Goal: Transaction & Acquisition: Subscribe to service/newsletter

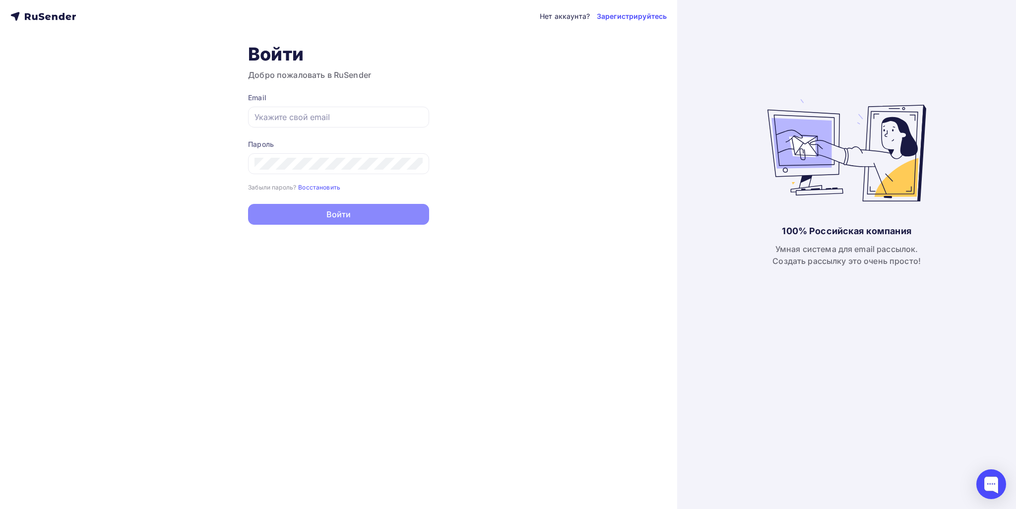
type input "[EMAIL_ADDRESS][DOMAIN_NAME]"
click at [329, 210] on button "Войти" at bounding box center [338, 214] width 181 height 21
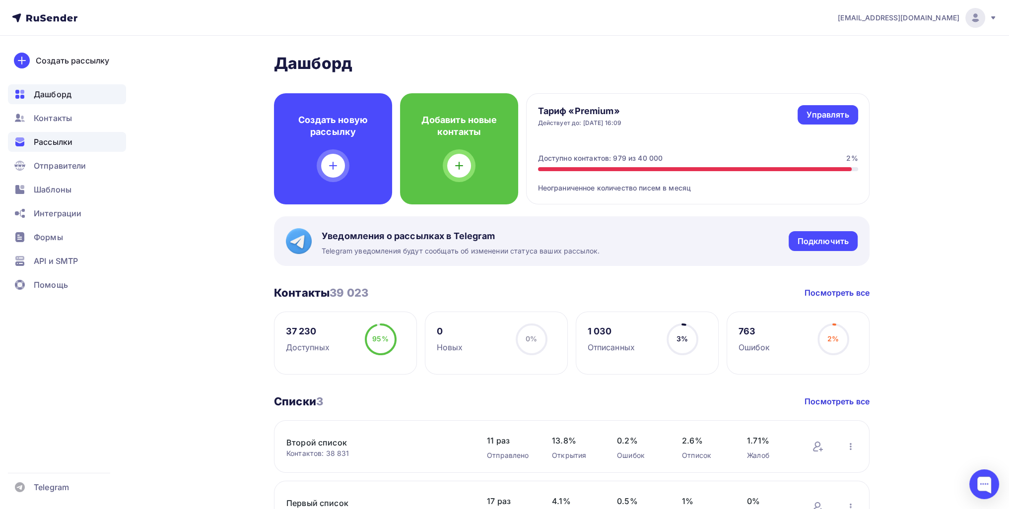
click at [62, 143] on span "Рассылки" at bounding box center [53, 142] width 39 height 12
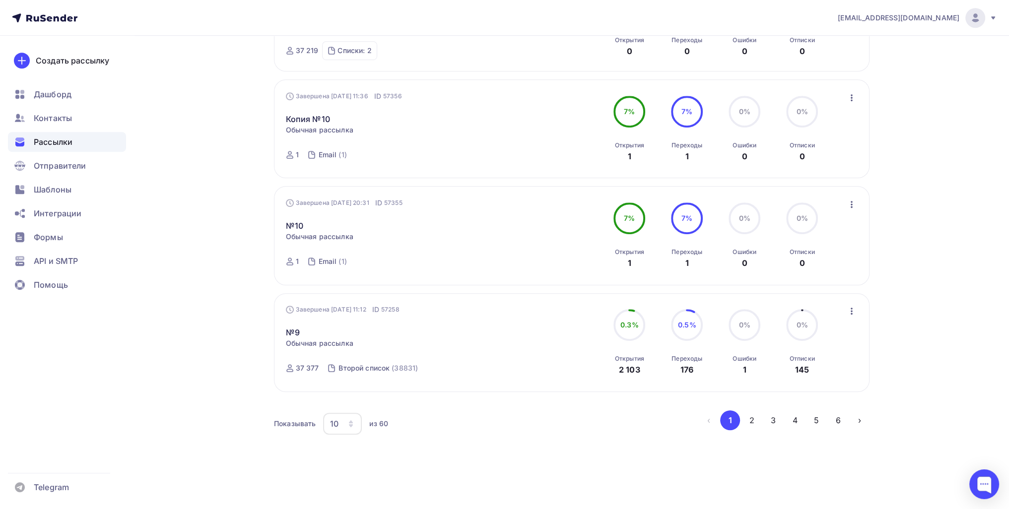
scroll to position [857, 0]
click at [501, 366] on button "4" at bounding box center [795, 420] width 20 height 20
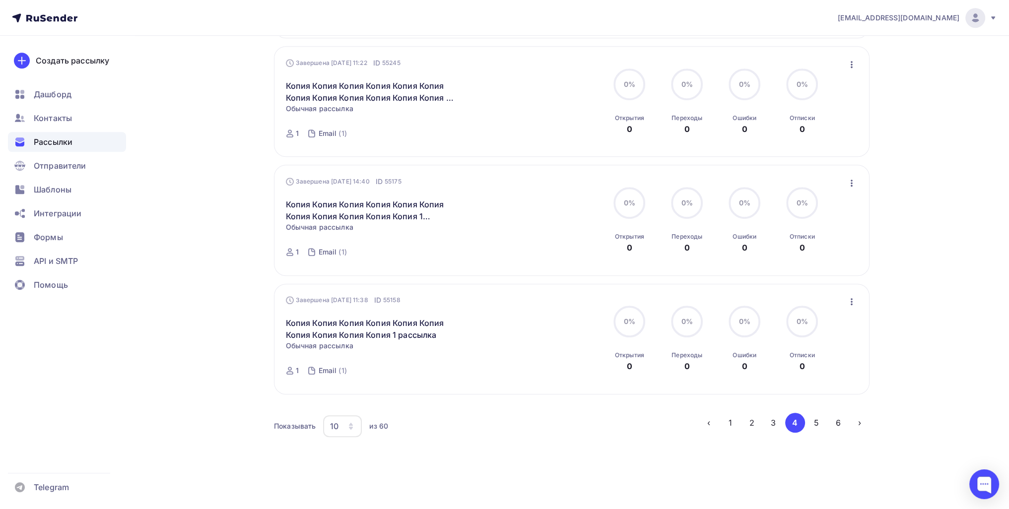
scroll to position [980, 0]
click at [501, 366] on ul "‹ 1 2 3 4 5 6 ›" at bounding box center [784, 420] width 171 height 20
click at [501, 366] on button "3" at bounding box center [773, 420] width 20 height 20
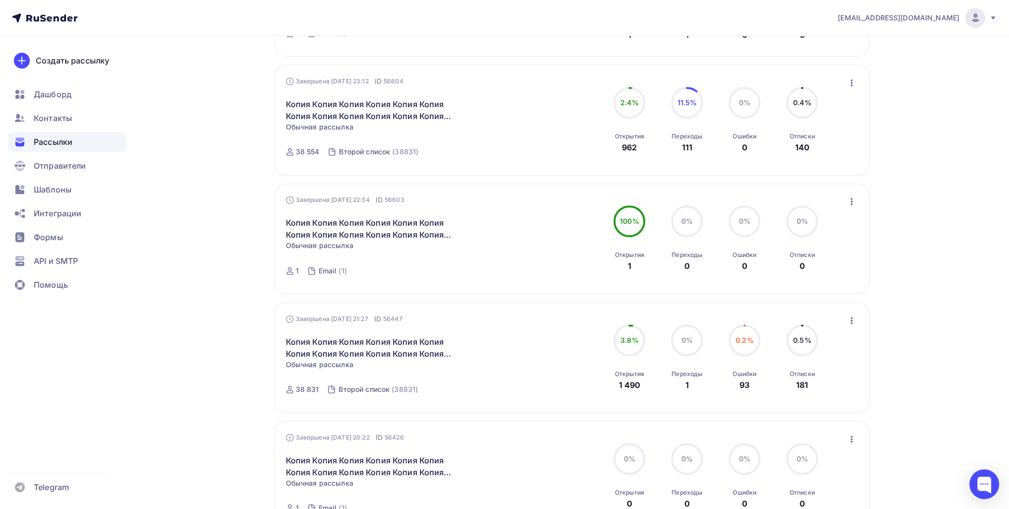
scroll to position [663, 0]
click at [501, 318] on icon "button" at bounding box center [851, 320] width 12 height 12
click at [501, 86] on button "button" at bounding box center [851, 81] width 13 height 13
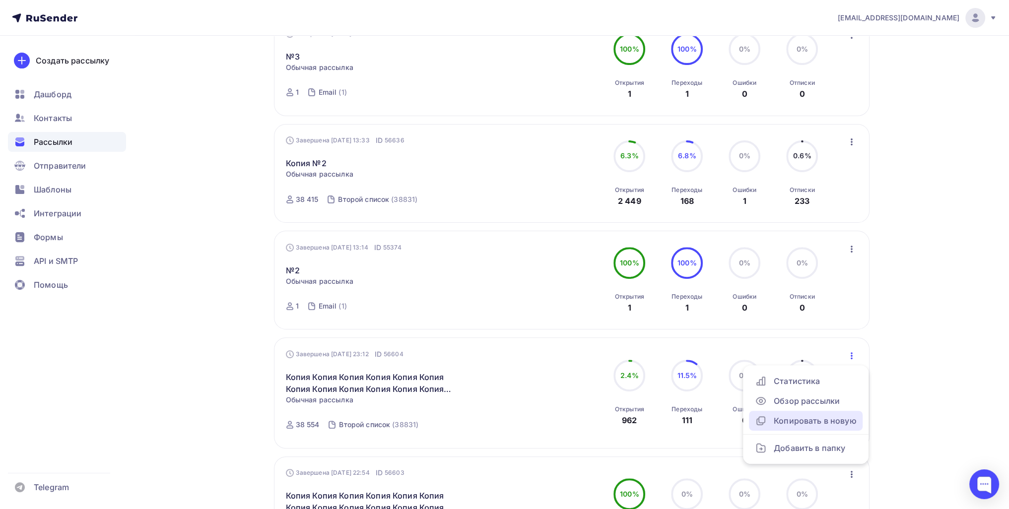
scroll to position [365, 0]
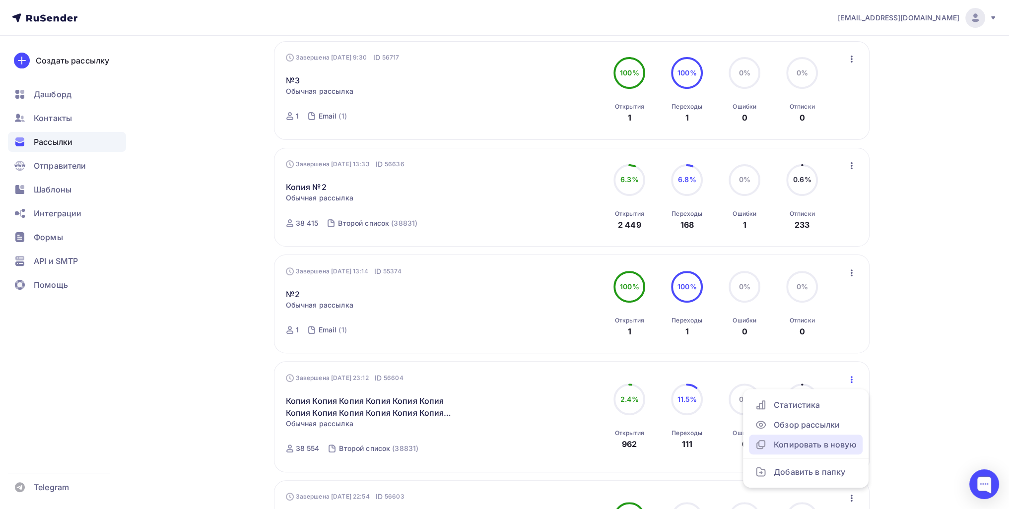
click at [501, 164] on icon "button" at bounding box center [851, 166] width 12 height 12
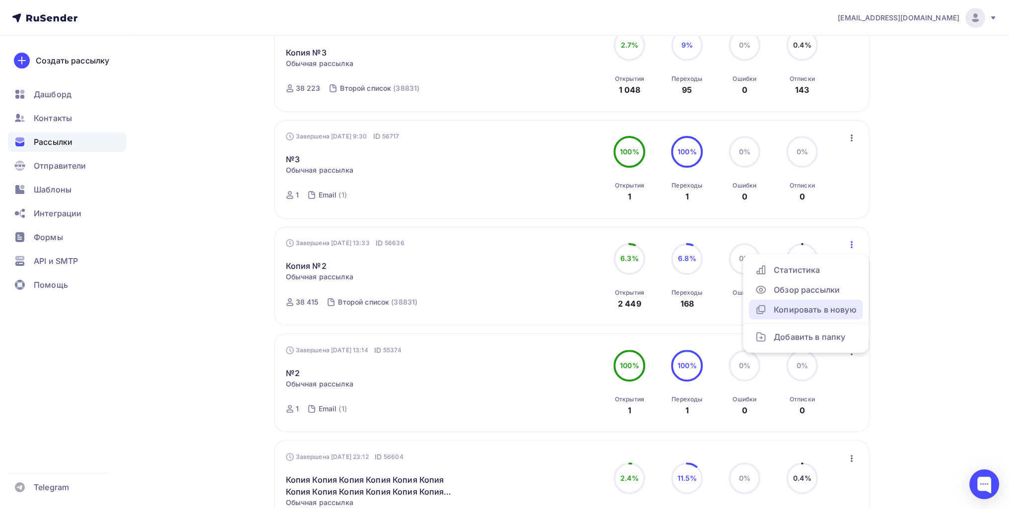
scroll to position [216, 0]
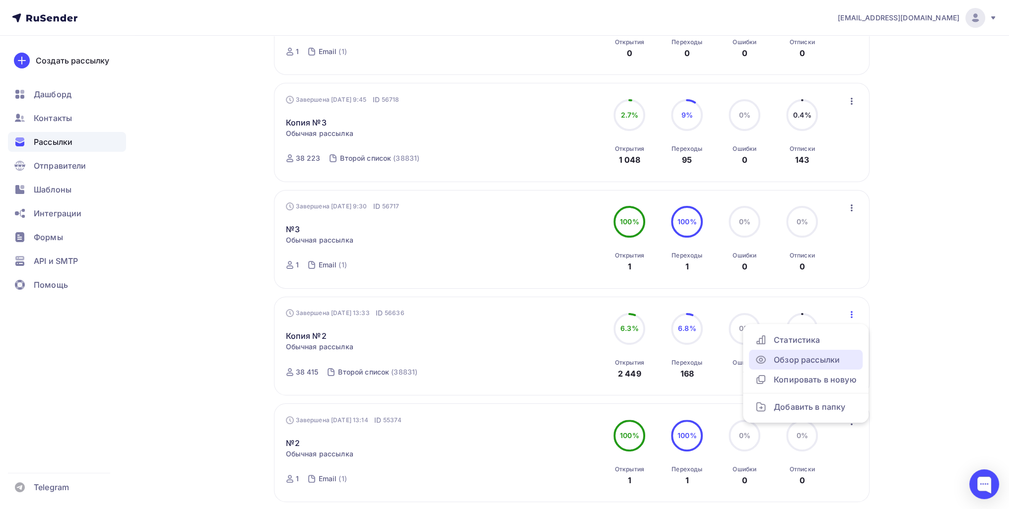
click at [501, 95] on icon "button" at bounding box center [851, 101] width 12 height 12
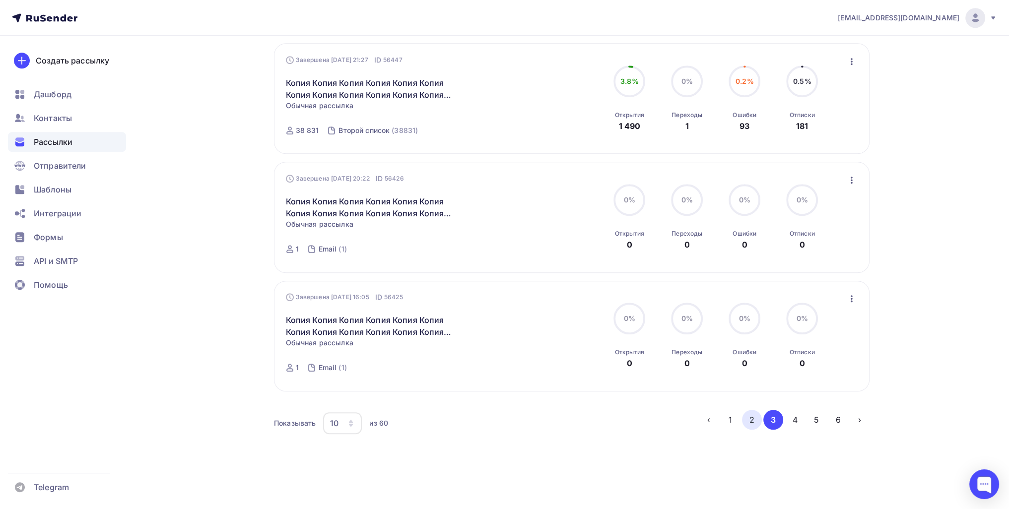
click at [501, 366] on button "2" at bounding box center [752, 420] width 20 height 20
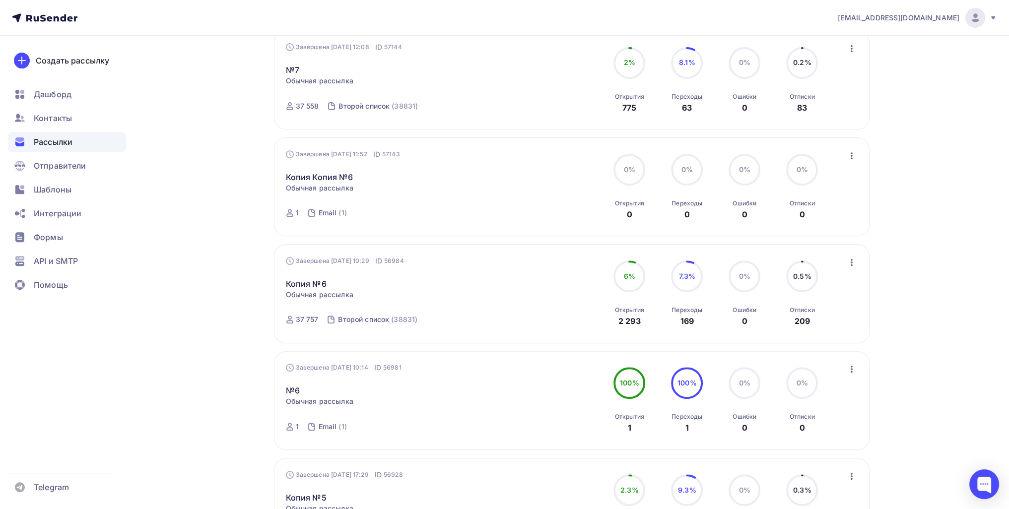
scroll to position [464, 0]
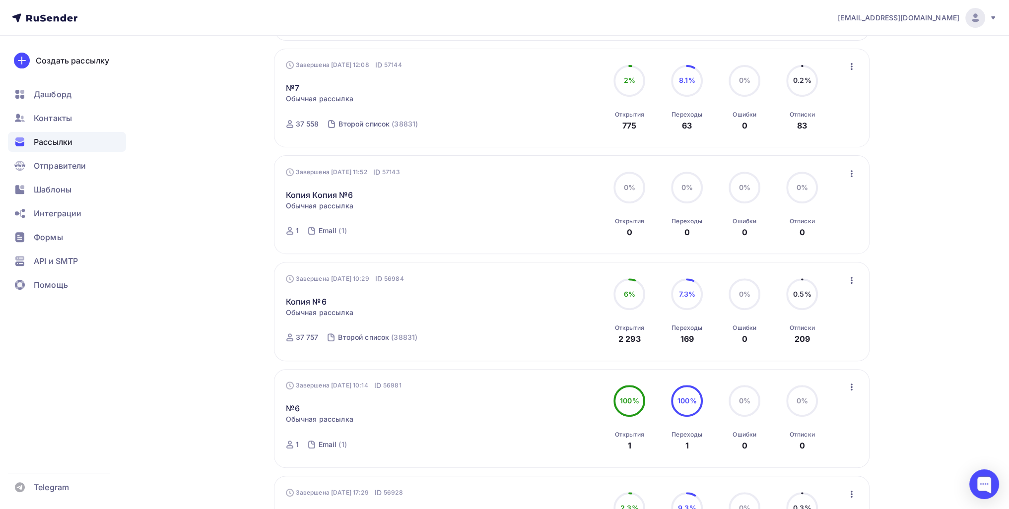
click at [501, 283] on icon "button" at bounding box center [851, 280] width 12 height 12
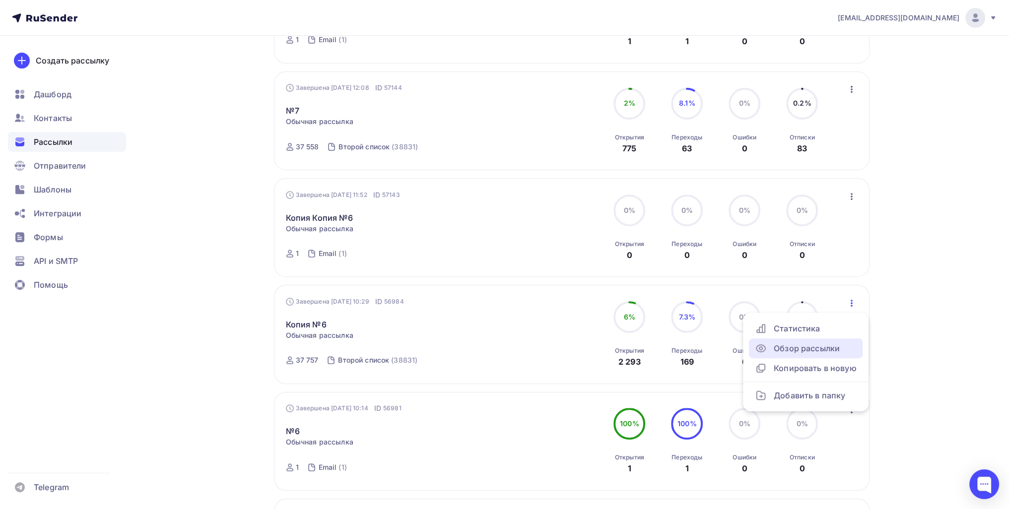
scroll to position [316, 0]
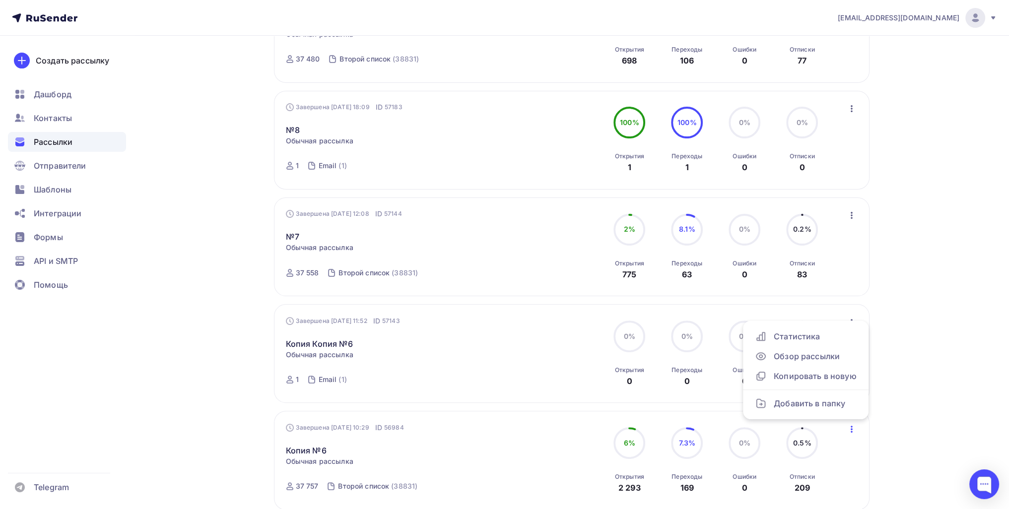
click at [501, 215] on div "Завершена 27.08.2025, 12:08 ID 57144 №7 Статистика Обзор рассылки Копировать в …" at bounding box center [571, 246] width 595 height 99
click at [501, 215] on icon "button" at bounding box center [851, 215] width 12 height 12
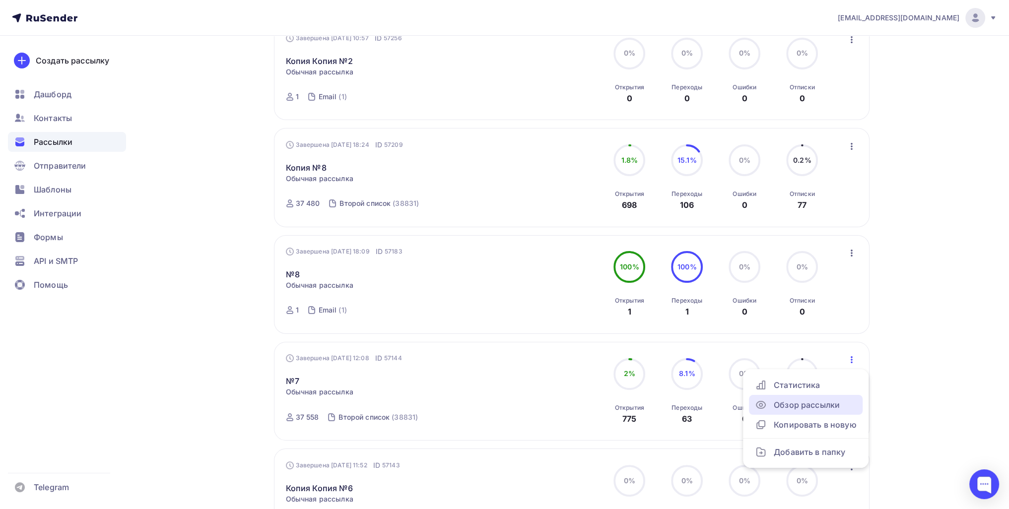
scroll to position [167, 0]
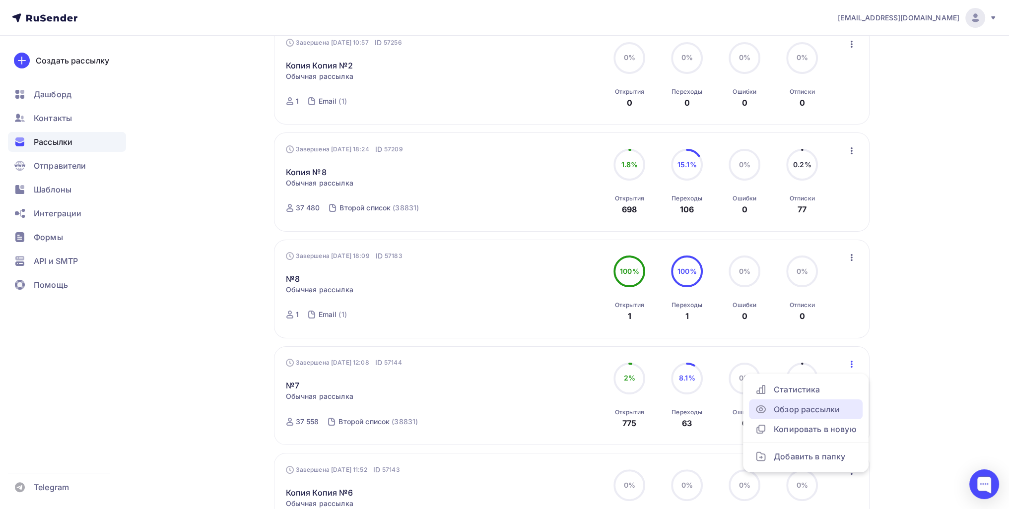
click at [501, 152] on icon "button" at bounding box center [851, 151] width 12 height 12
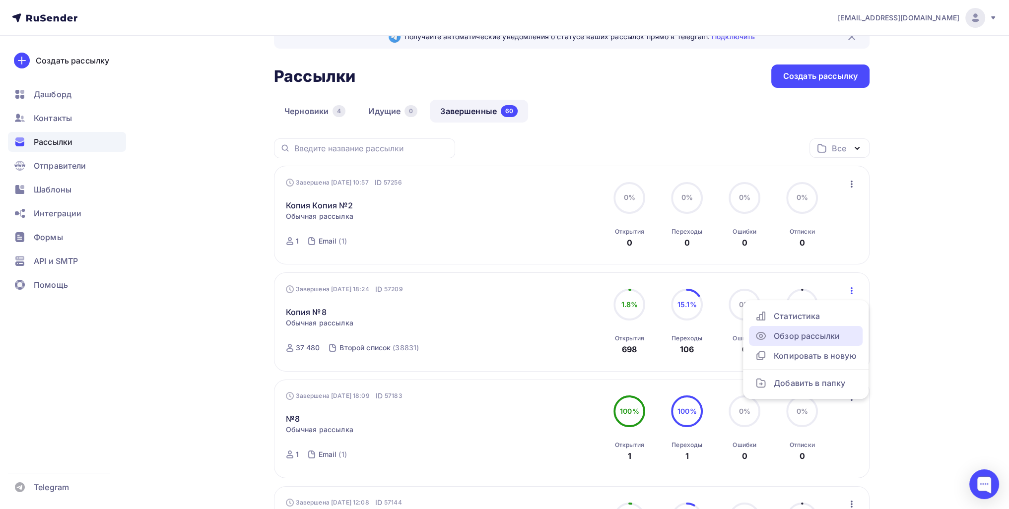
scroll to position [0, 0]
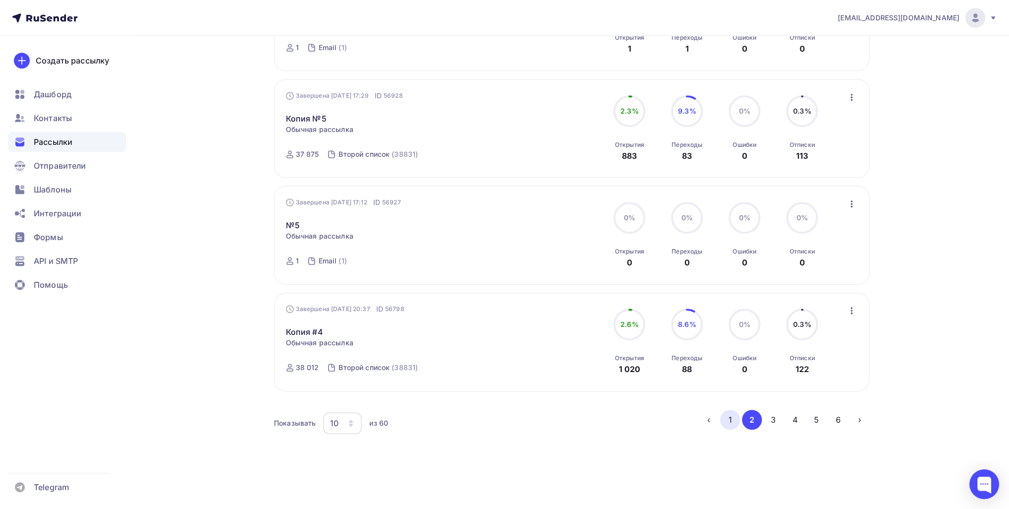
click at [501, 366] on button "1" at bounding box center [730, 420] width 20 height 20
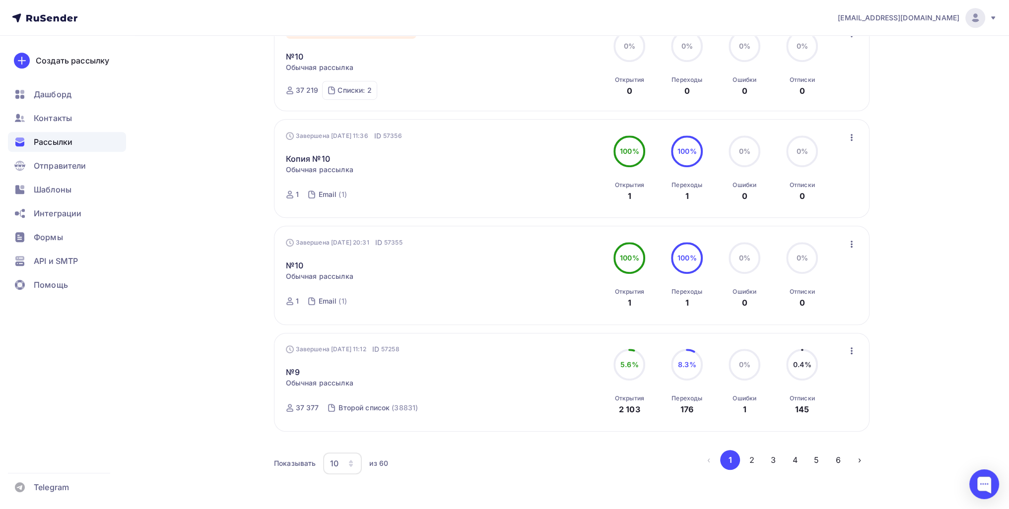
scroll to position [857, 0]
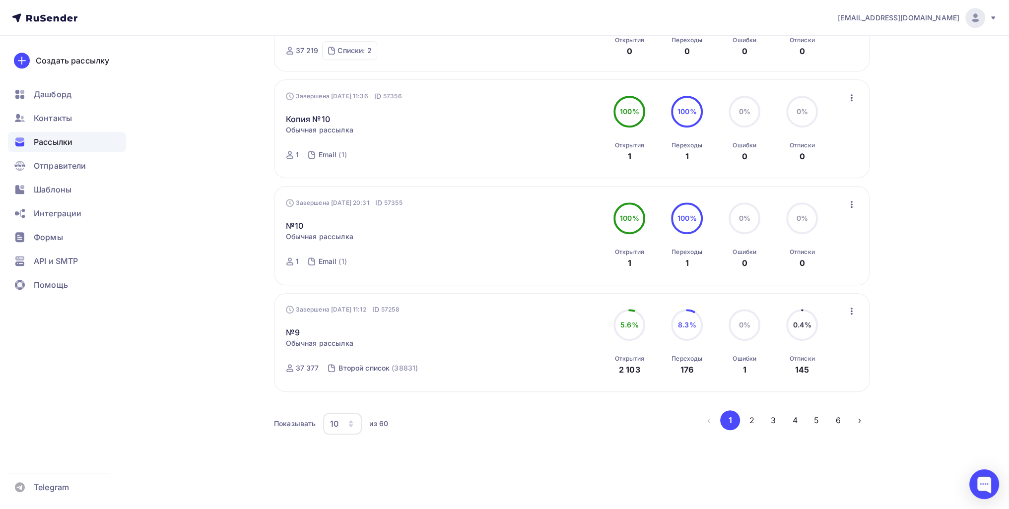
click at [501, 315] on div "Завершена 28.08.2025, 11:12 ID 57258 №9 Статистика Обзор рассылки Копировать в …" at bounding box center [572, 342] width 572 height 75
click at [501, 312] on icon "button" at bounding box center [851, 311] width 12 height 12
click at [501, 366] on div "Показывать 10 10 20 50 100 из 60 ‹ 1 2 3 4 5 6 ›" at bounding box center [571, 428] width 595 height 37
click at [501, 366] on button "6" at bounding box center [838, 420] width 20 height 20
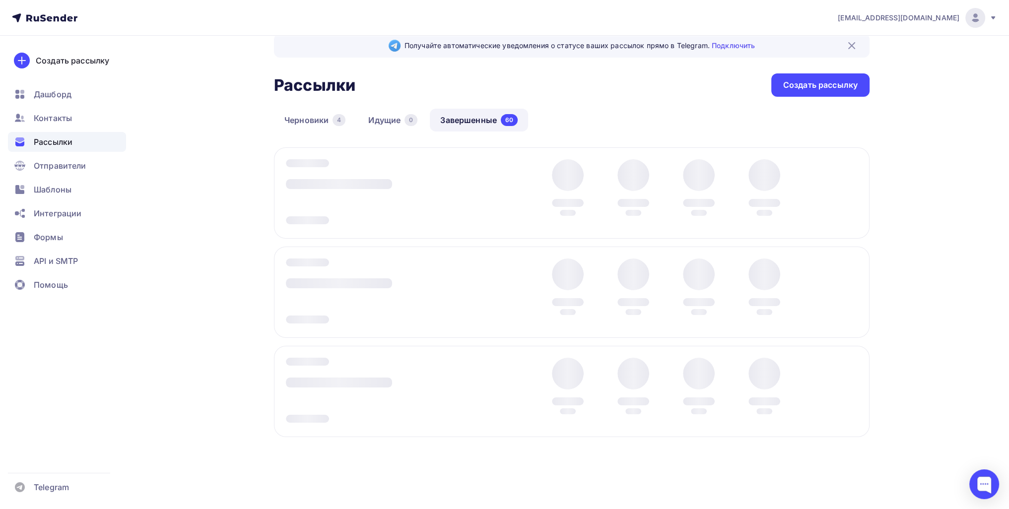
scroll to position [18, 0]
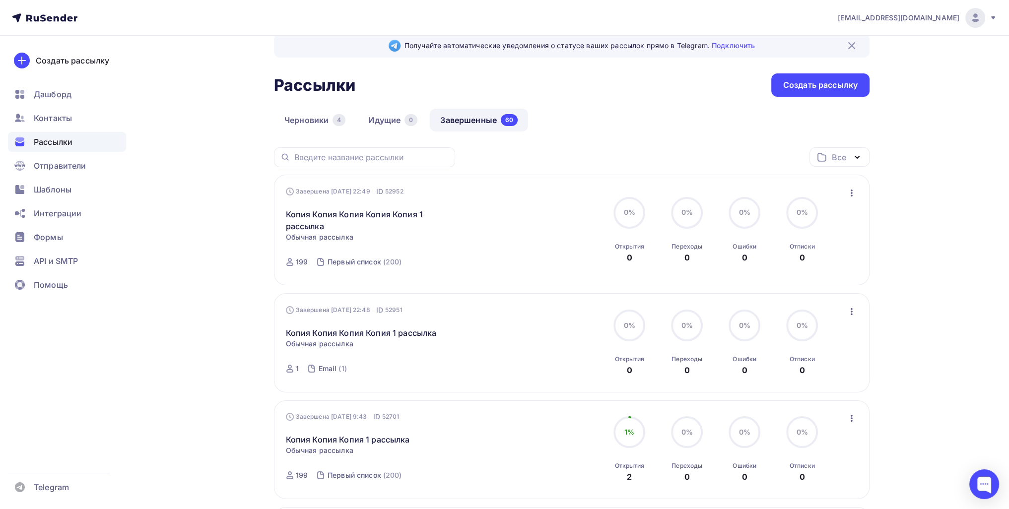
click at [501, 313] on icon "button" at bounding box center [851, 312] width 12 height 12
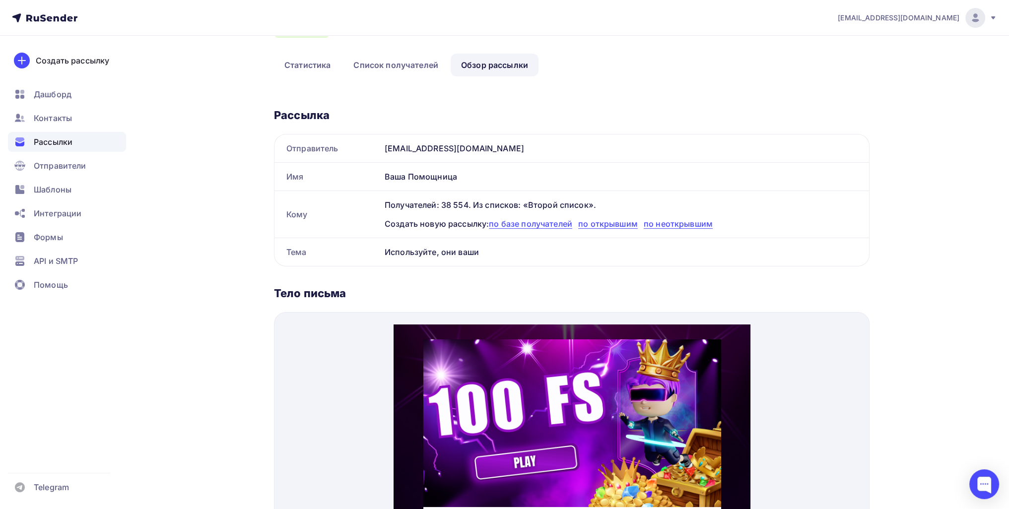
scroll to position [91, 0]
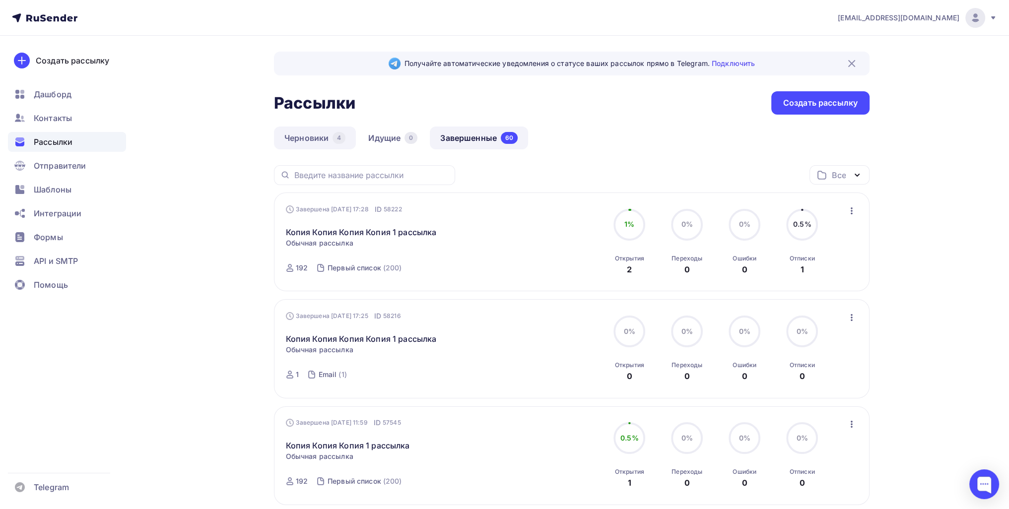
click at [310, 138] on link "Черновики 4" at bounding box center [315, 138] width 82 height 23
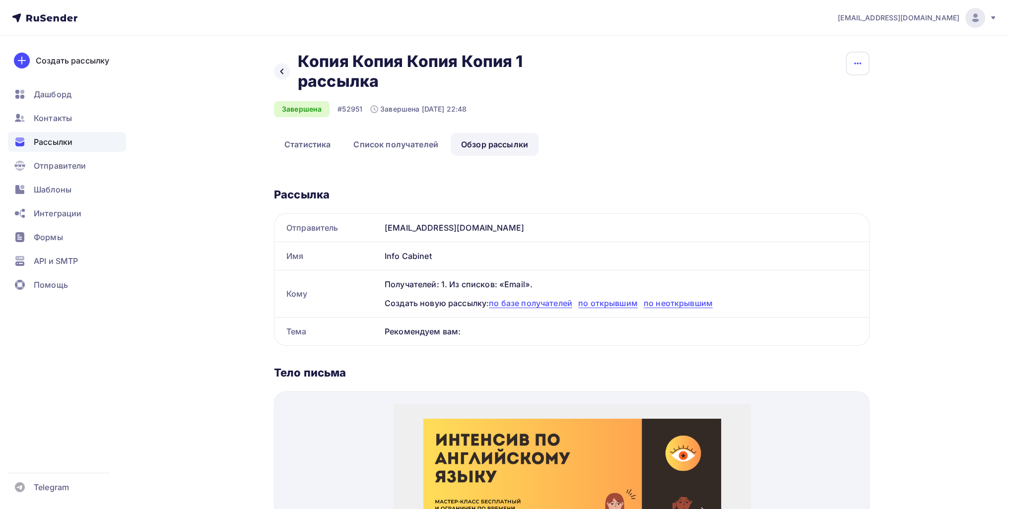
click at [861, 60] on icon "button" at bounding box center [857, 64] width 12 height 12
click at [810, 116] on div "Добавить в папку" at bounding box center [819, 122] width 95 height 12
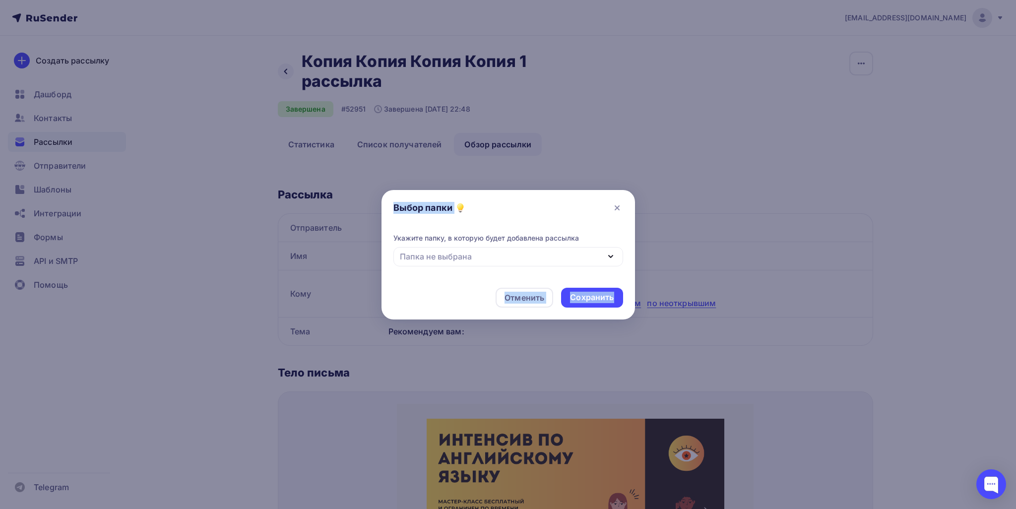
click at [810, 116] on div at bounding box center [508, 254] width 1016 height 509
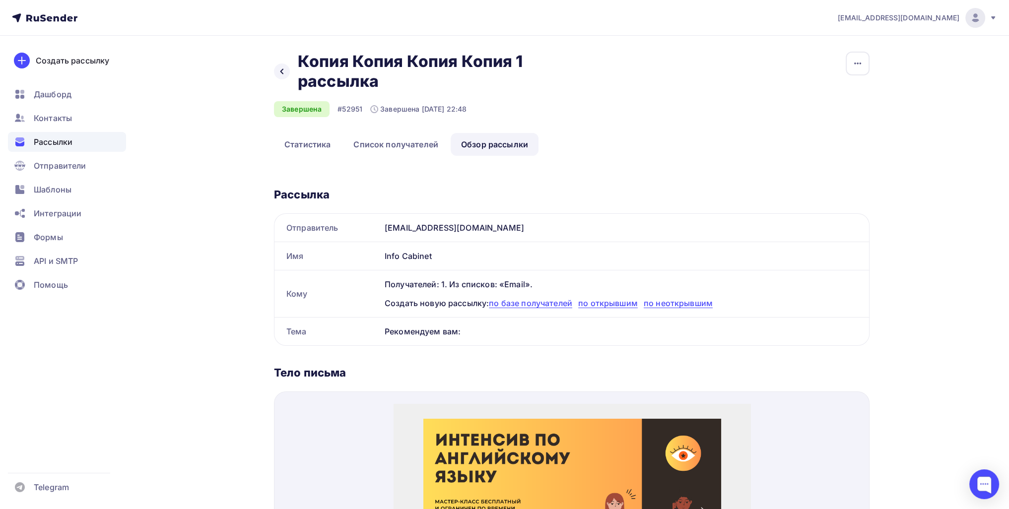
click at [842, 64] on div "Назад Копия Копия Копия Копия 1 рассылка Копия Копия Копия Копия 1 рассылка Зав…" at bounding box center [571, 92] width 595 height 81
click at [867, 59] on button "button" at bounding box center [857, 64] width 24 height 24
click at [814, 92] on div "Копировать" at bounding box center [819, 95] width 95 height 12
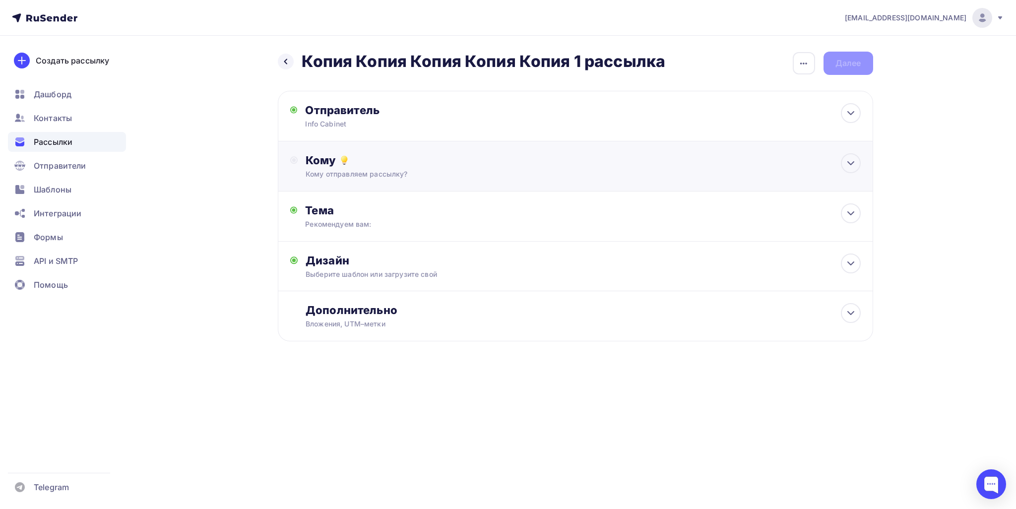
click at [415, 187] on div "Кому Кому отправляем рассылку? Списки получателей Выберите список Все списки id…" at bounding box center [575, 166] width 595 height 50
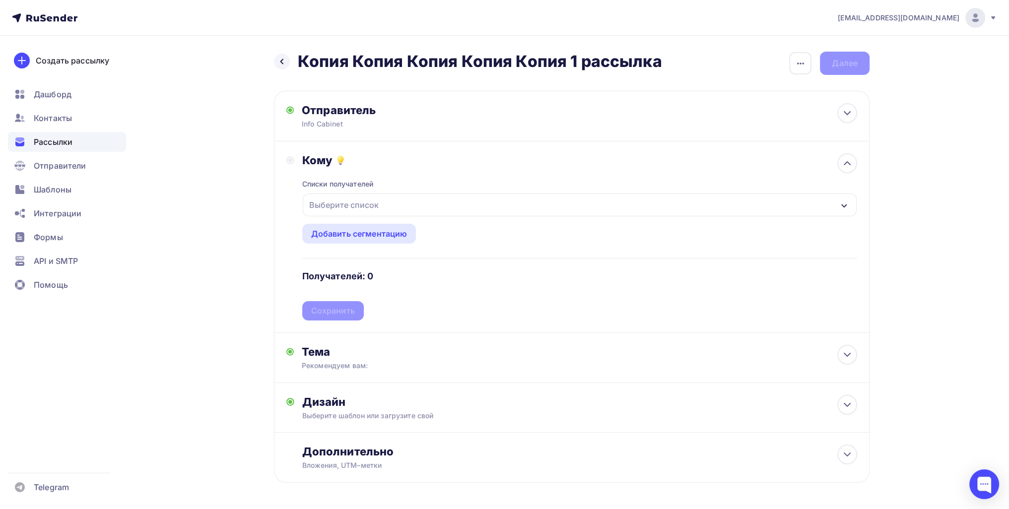
click at [234, 271] on div "Назад Копия Копия Копия Копия Копия 1 рассылка Копия Копия Копия Копия Копия 1 …" at bounding box center [504, 291] width 813 height 511
click at [351, 202] on div "Выберите список" at bounding box center [343, 205] width 77 height 18
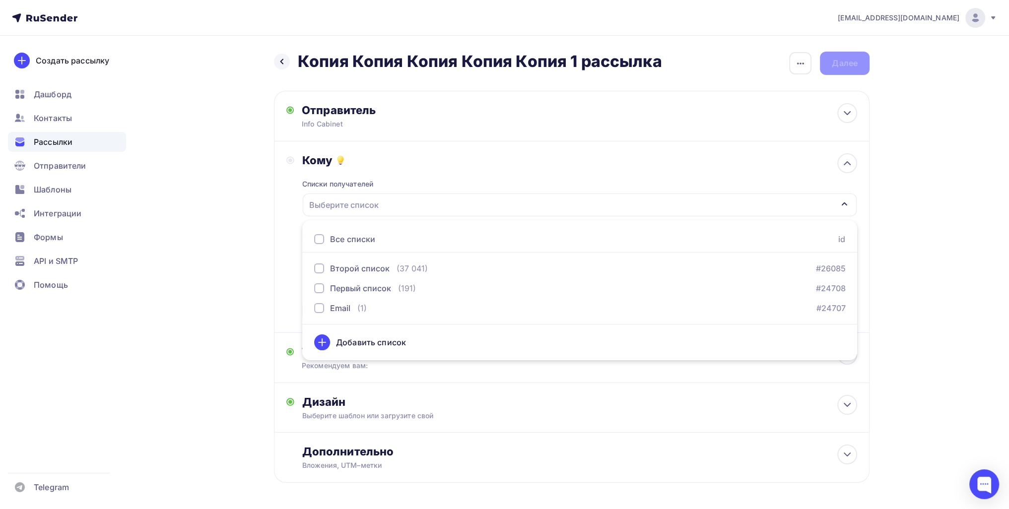
click at [349, 235] on div "Все списки" at bounding box center [352, 239] width 45 height 12
click at [346, 239] on div "Все списки" at bounding box center [352, 239] width 45 height 12
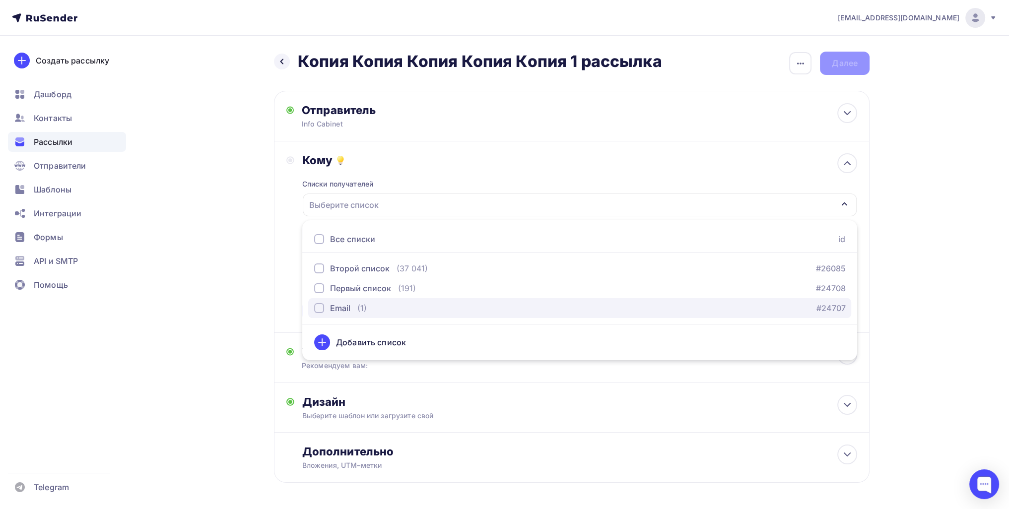
click at [332, 311] on div "Email" at bounding box center [340, 308] width 20 height 12
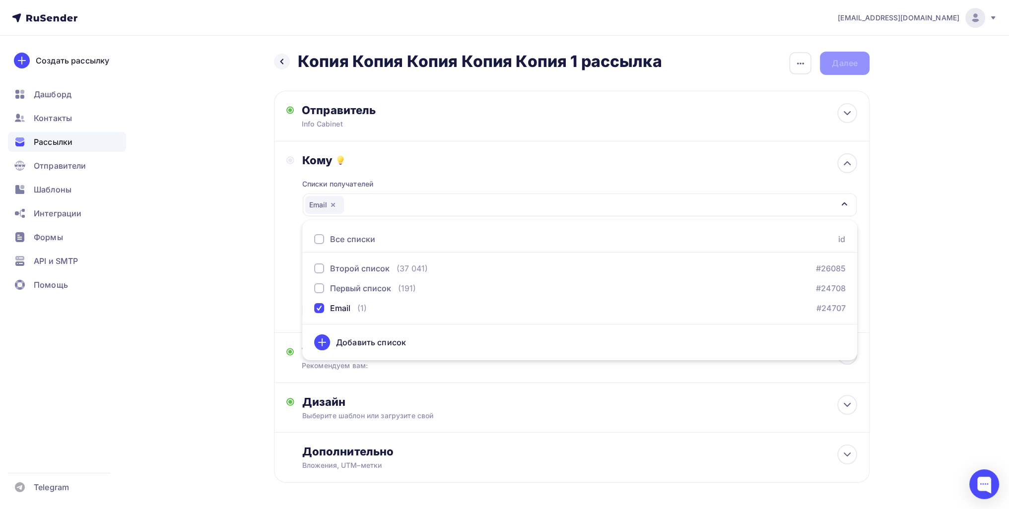
click at [266, 321] on div "Назад Копия Копия Копия Копия Копия 1 рассылка Копия Копия Копия Копия Копия 1 …" at bounding box center [504, 291] width 813 height 511
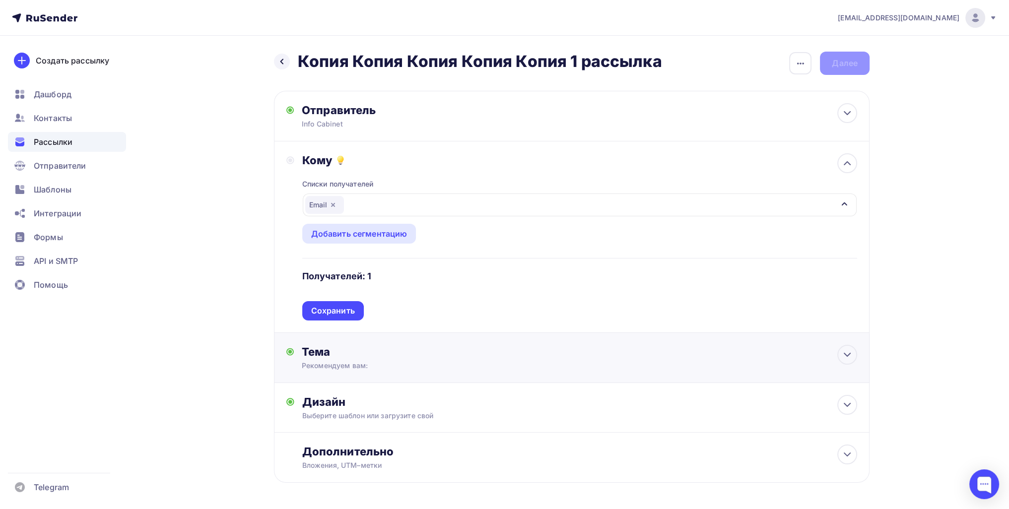
click at [377, 353] on div "Тема" at bounding box center [400, 352] width 196 height 14
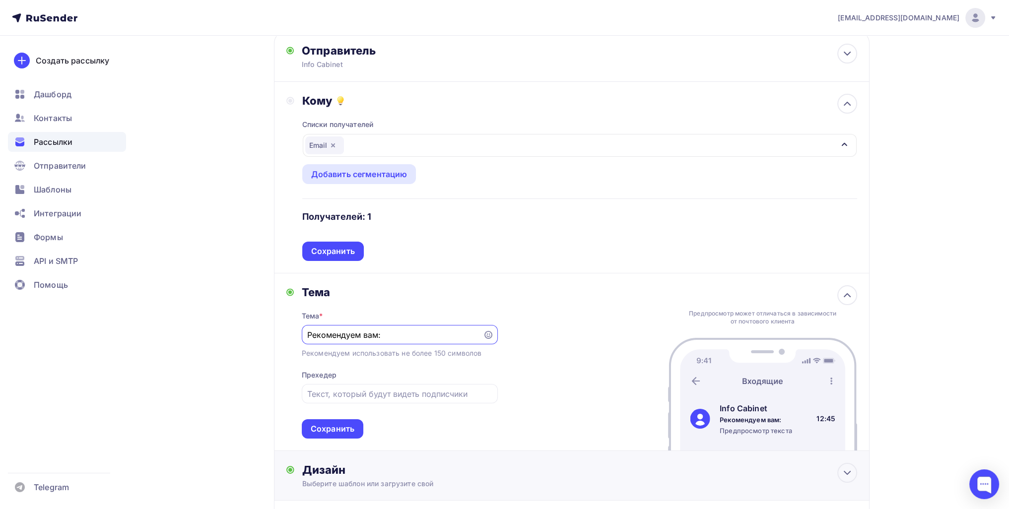
scroll to position [164, 0]
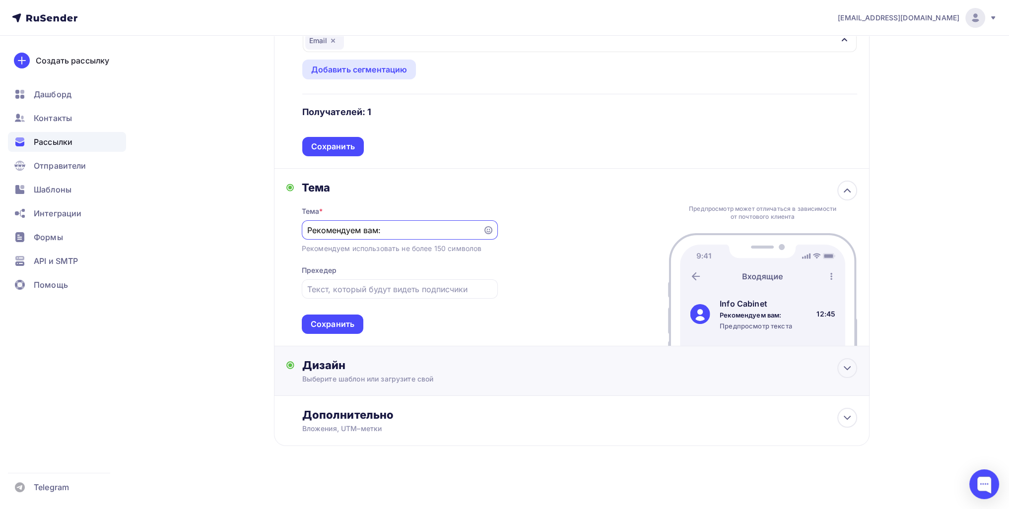
click at [375, 375] on div "Выберите шаблон или загрузите свой" at bounding box center [552, 379] width 500 height 10
click at [435, 446] on div "Заменить шаблон Редактировать" at bounding box center [485, 454] width 367 height 32
click at [435, 453] on div "Редактировать" at bounding box center [440, 459] width 61 height 12
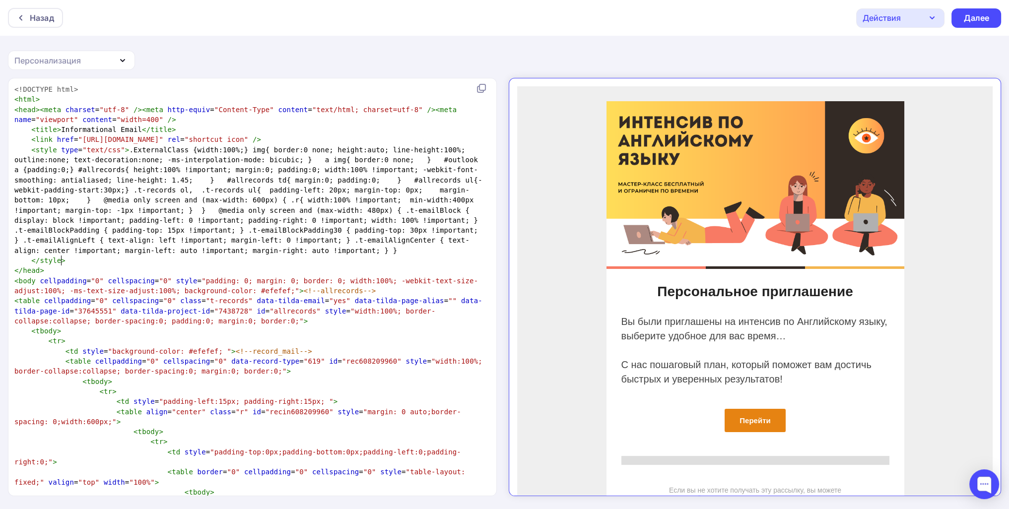
scroll to position [3, 0]
click at [383, 260] on pre "</ style >" at bounding box center [250, 261] width 476 height 10
type textarea "<!DOCTYPE html> <html> <head><meta charset="utf-8" /><meta http-equiv="Content-…"
